Goal: Transaction & Acquisition: Purchase product/service

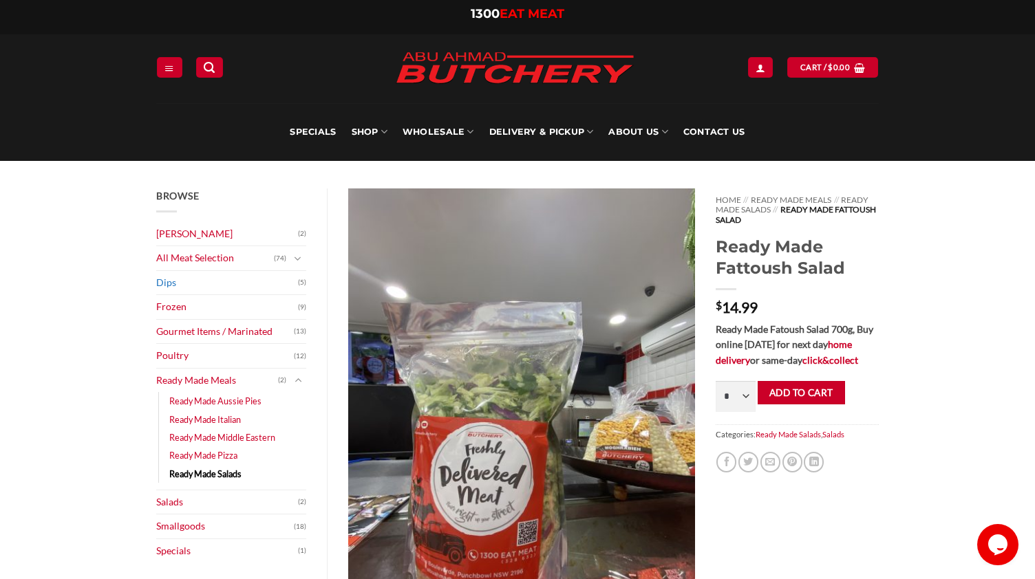
click at [162, 283] on link "Dips" at bounding box center [227, 283] width 142 height 24
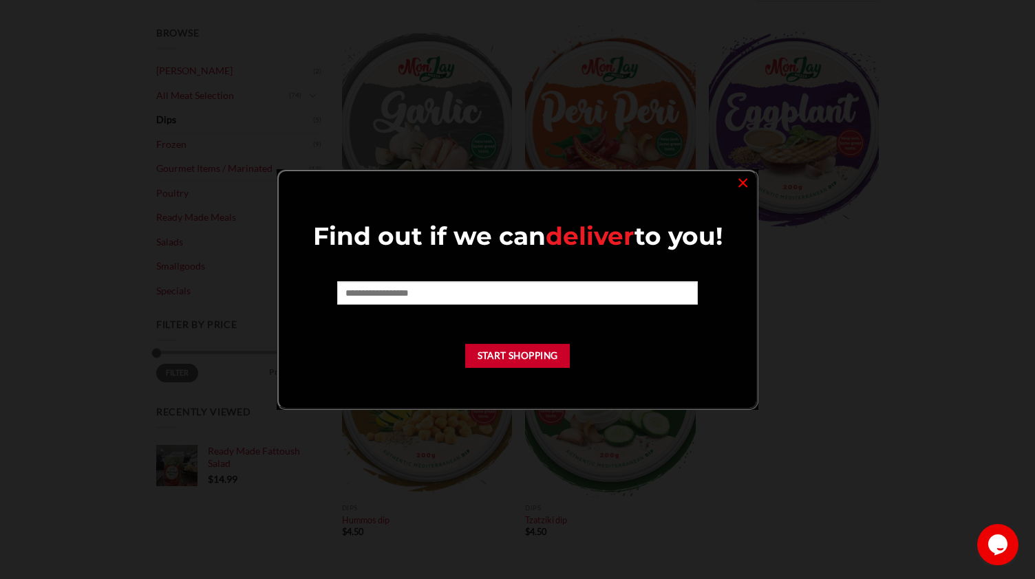
scroll to position [216, 0]
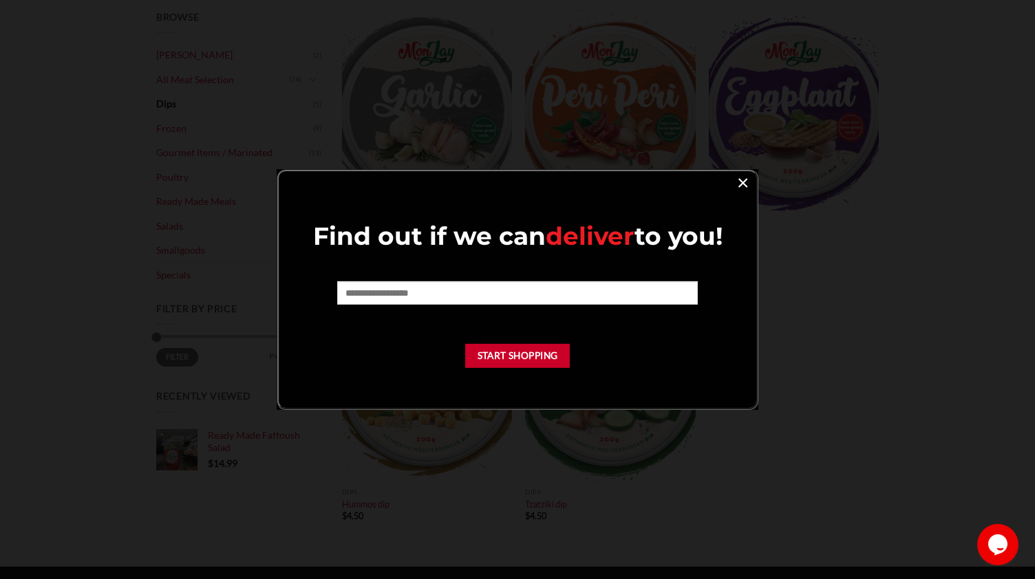
click at [738, 186] on link "×" at bounding box center [743, 182] width 20 height 19
